Goal: Transaction & Acquisition: Purchase product/service

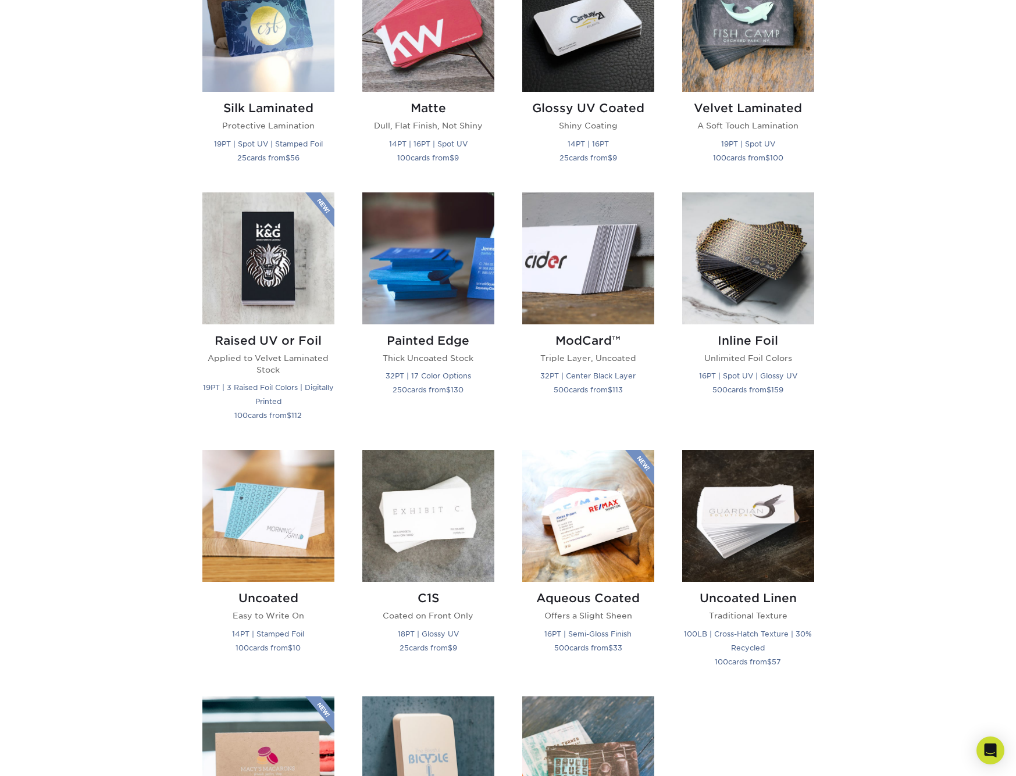
scroll to position [457, 0]
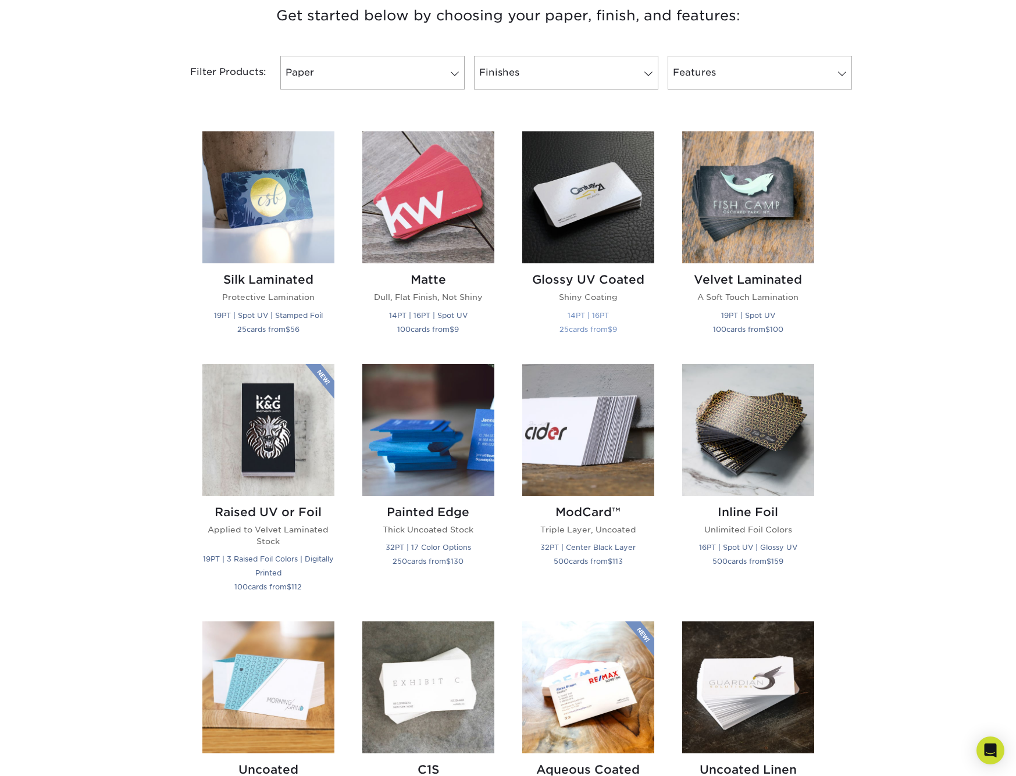
click at [619, 278] on h2 "Glossy UV Coated" at bounding box center [588, 280] width 132 height 14
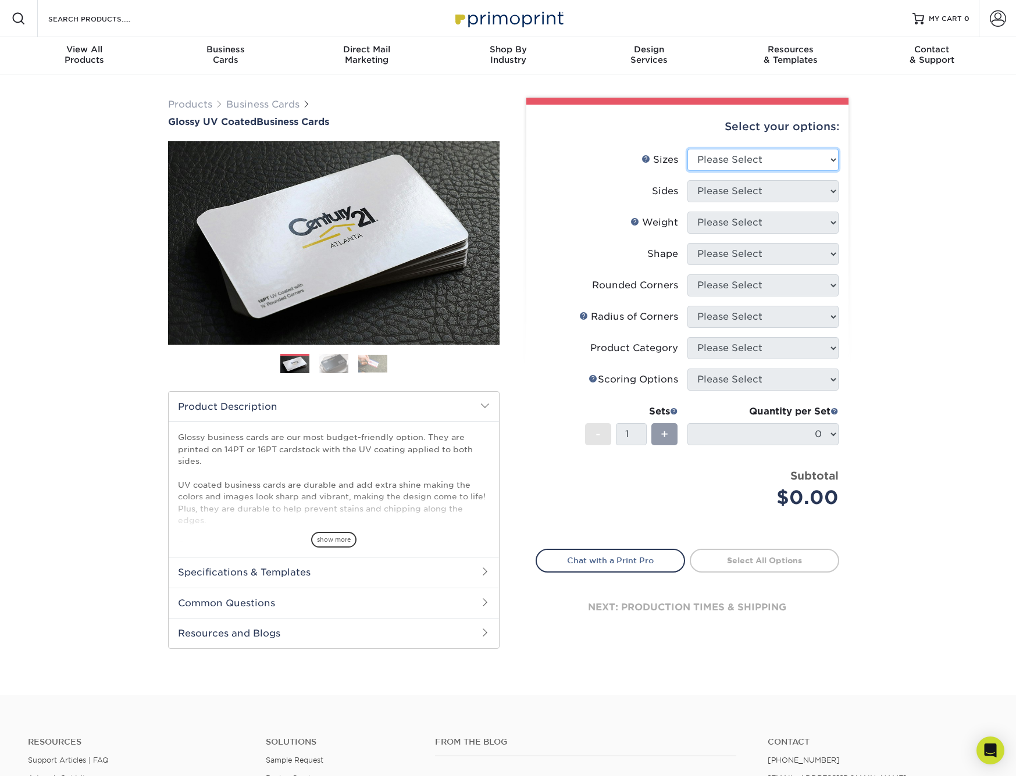
select select "2.00x3.50"
select select "13abbda7-1d64-4f25-8bb2-c179b224825d"
select select "16PT"
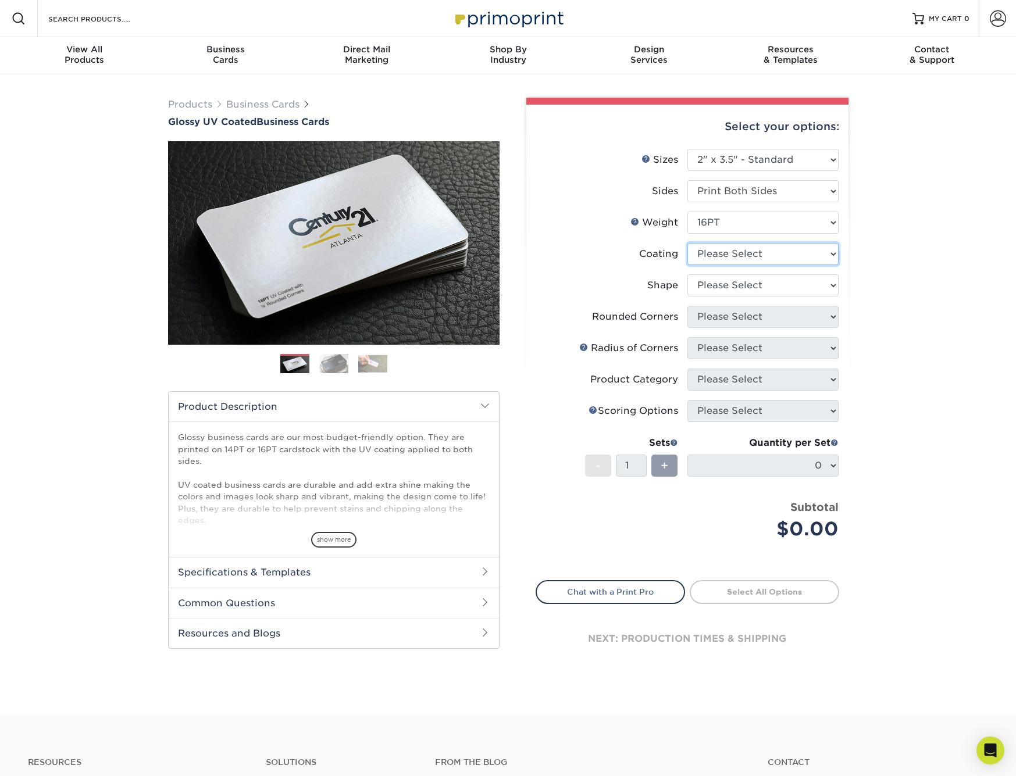
select select "1e8116af-acfc-44b1-83dc-8181aa338834"
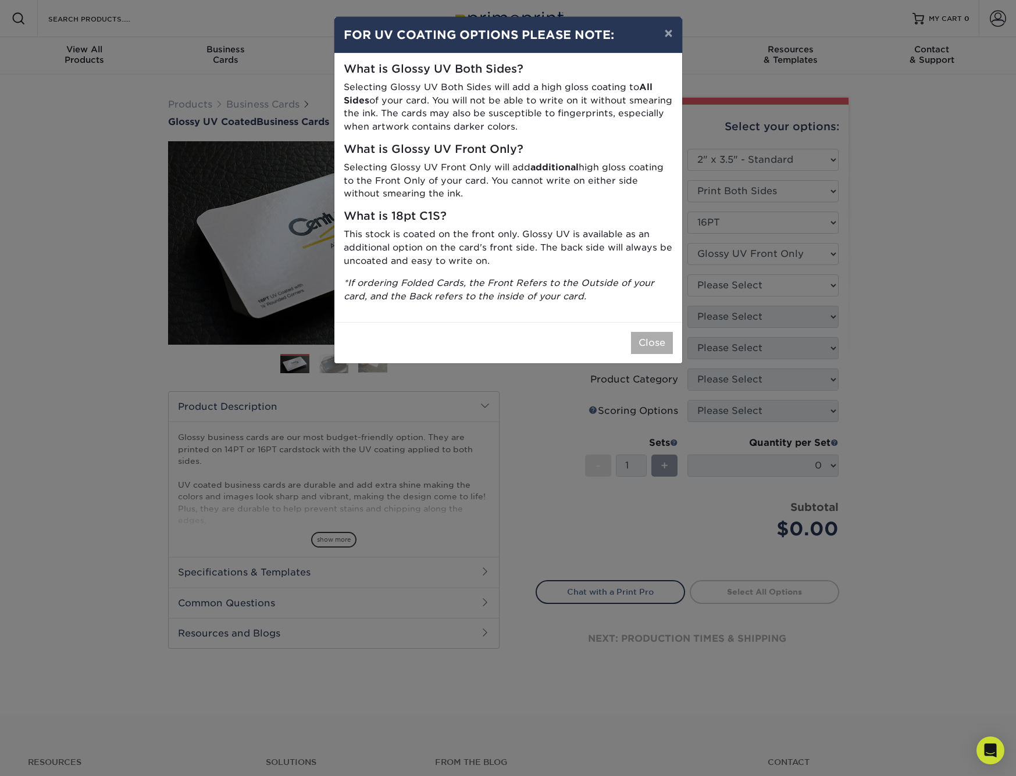
click at [649, 333] on button "Close" at bounding box center [652, 343] width 42 height 22
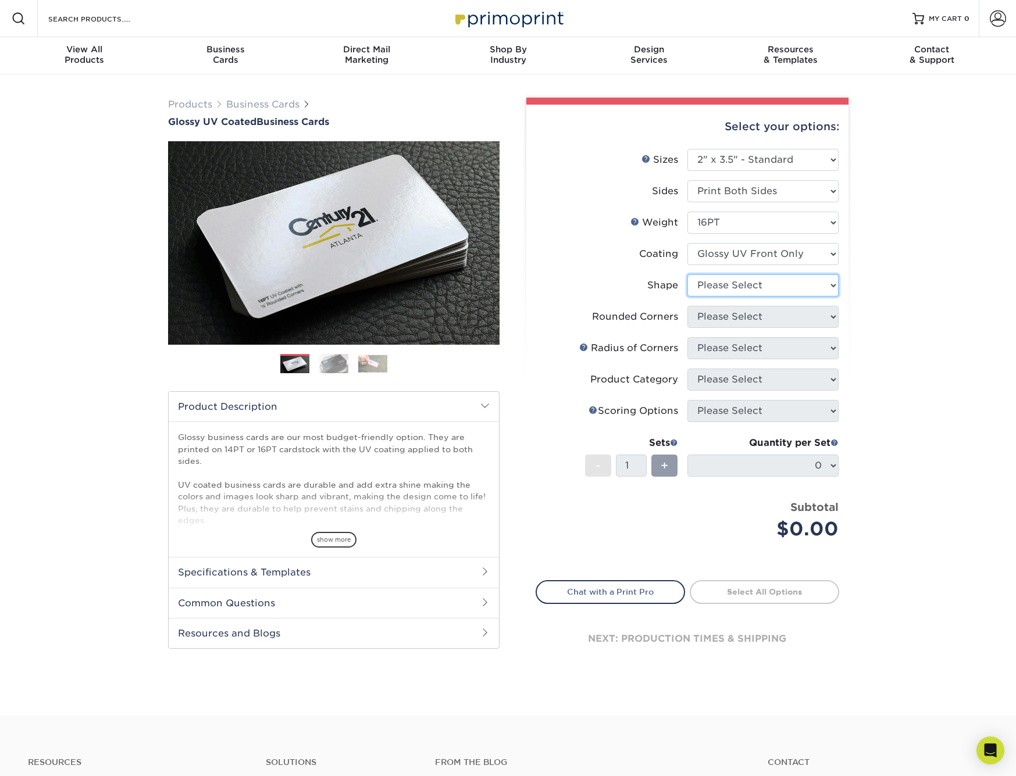
select select "standard"
select select "7672df9e-0e0a-464d-8e1f-920c575e4da3"
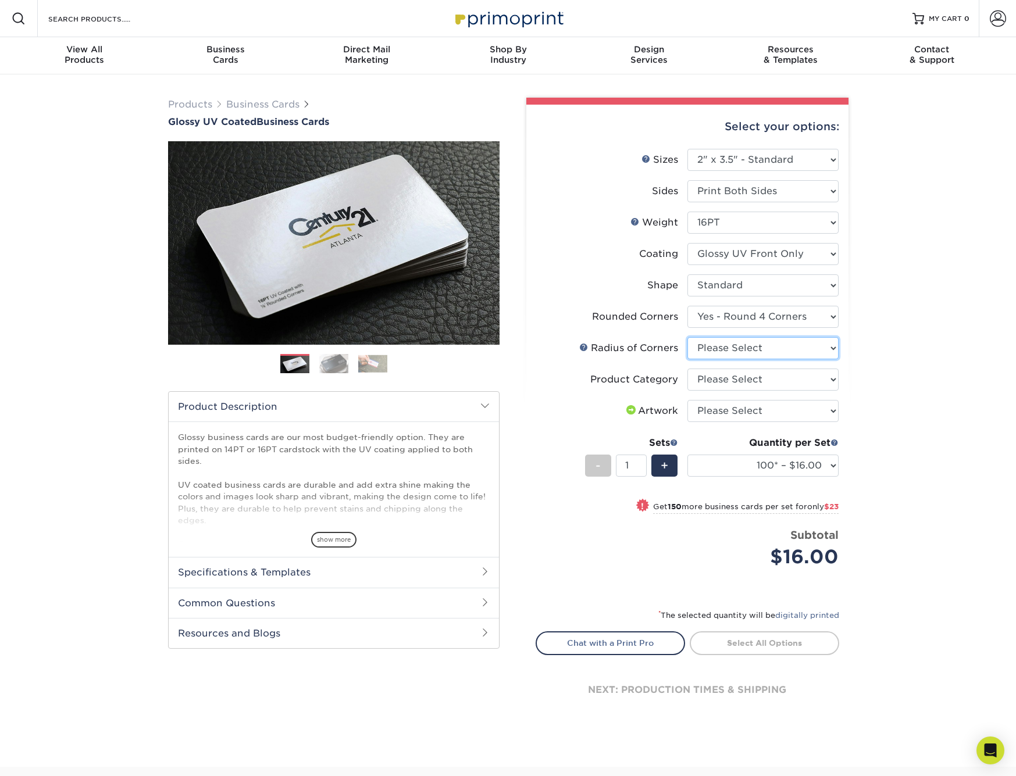
select select "589680c7-ee9a-431b-9d12-d7aeb1386a97"
select select "3b5148f1-0588-4f88-a218-97bcfdce65c1"
select select "upload"
